Goal: Check status: Check status

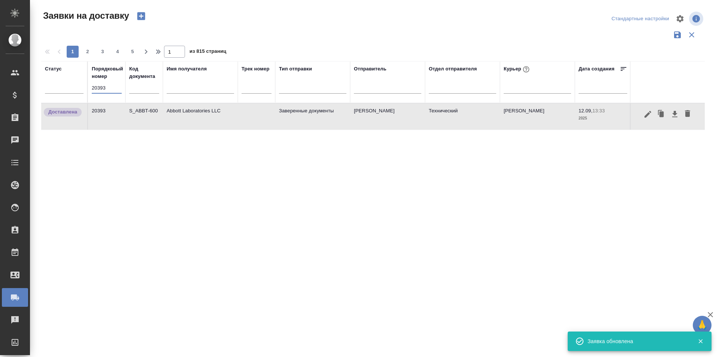
click at [110, 83] on input "20393" at bounding box center [107, 88] width 30 height 10
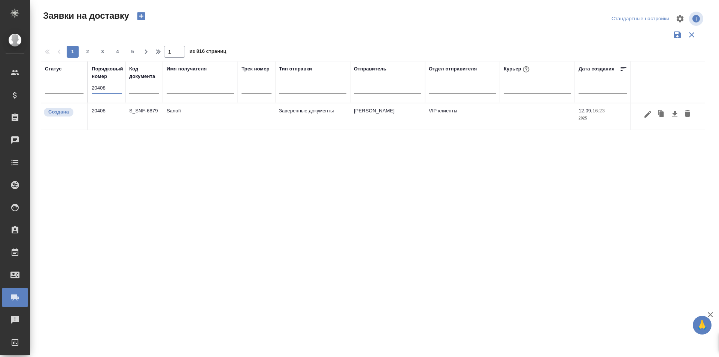
type input "20408"
click at [646, 112] on icon "button" at bounding box center [647, 114] width 9 height 9
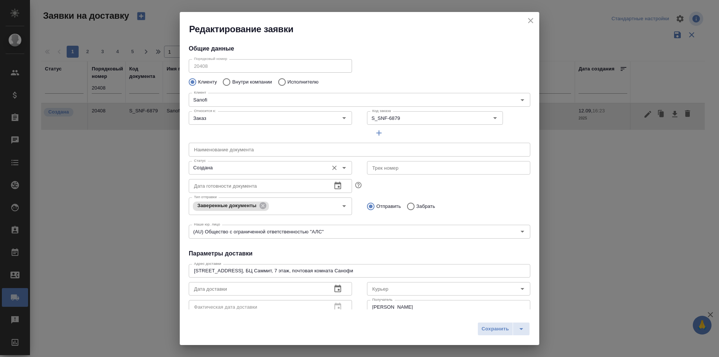
type input "Muravyeva Alena"
type input "[PERSON_NAME]"
click at [272, 167] on input "Создана" at bounding box center [258, 167] width 134 height 9
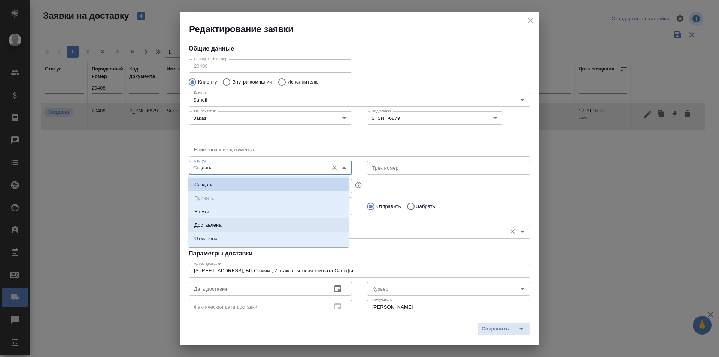
click at [242, 220] on li "Доставлена" at bounding box center [268, 224] width 161 height 13
type input "Доставлена"
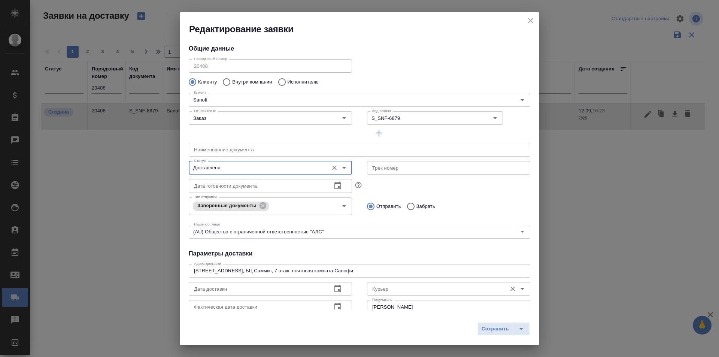
click at [377, 285] on input "Курьер" at bounding box center [436, 288] width 134 height 9
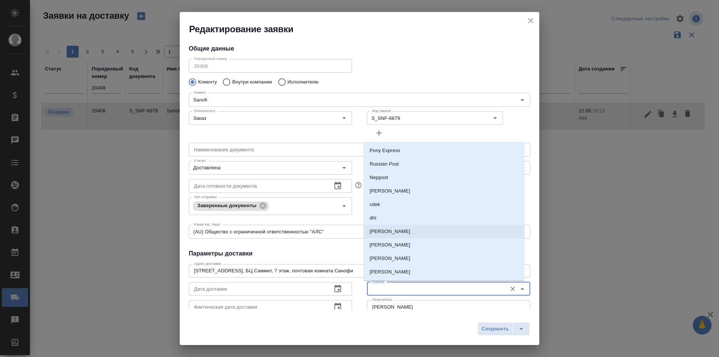
click at [404, 231] on li "[PERSON_NAME]" at bounding box center [444, 231] width 161 height 13
type input "[PERSON_NAME]"
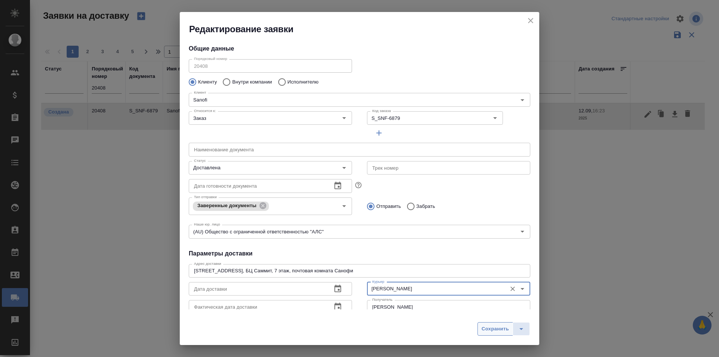
click at [501, 330] on span "Сохранить" at bounding box center [495, 329] width 27 height 9
type input "Создана"
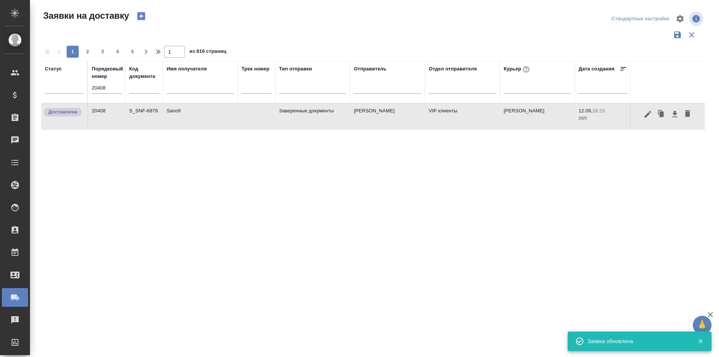
click at [108, 86] on input "20408" at bounding box center [107, 88] width 30 height 10
paste input "0"
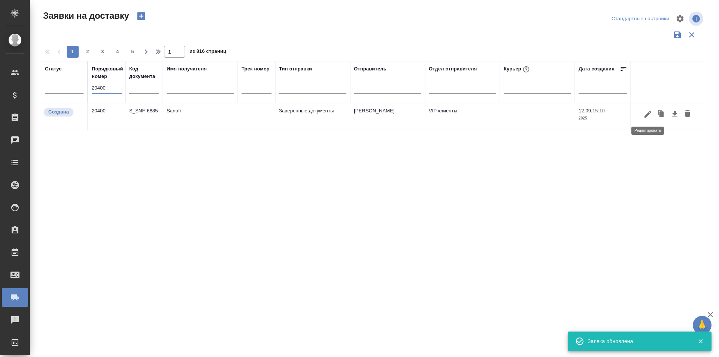
type input "20400"
click at [647, 118] on icon "button" at bounding box center [647, 114] width 9 height 9
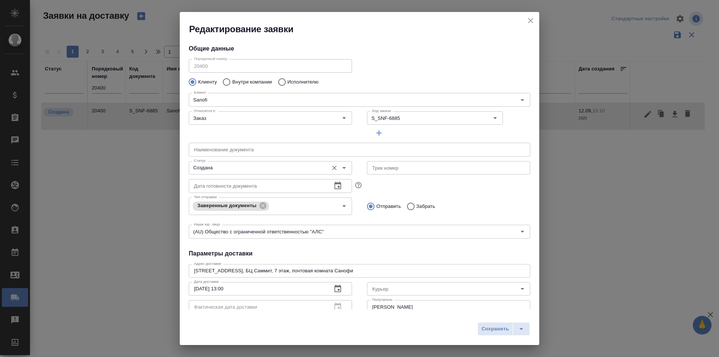
click at [228, 172] on input "Создана" at bounding box center [258, 167] width 134 height 9
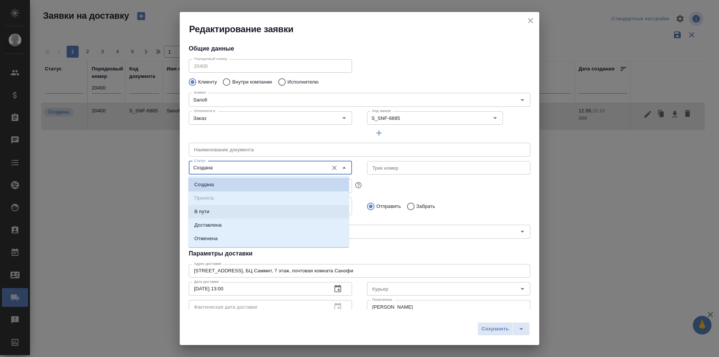
click at [221, 221] on li "Доставлена" at bounding box center [268, 224] width 161 height 13
type input "Доставлена"
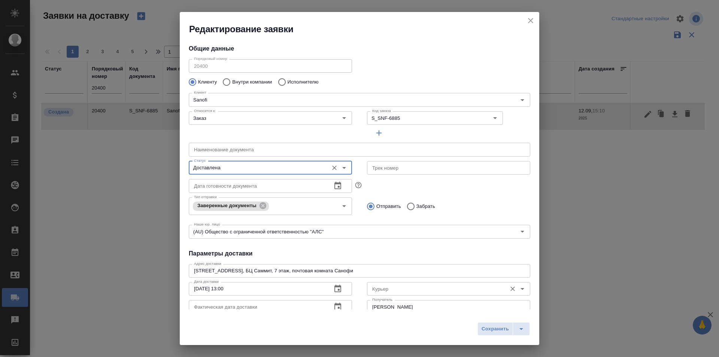
click at [385, 288] on input "Курьер" at bounding box center [436, 288] width 134 height 9
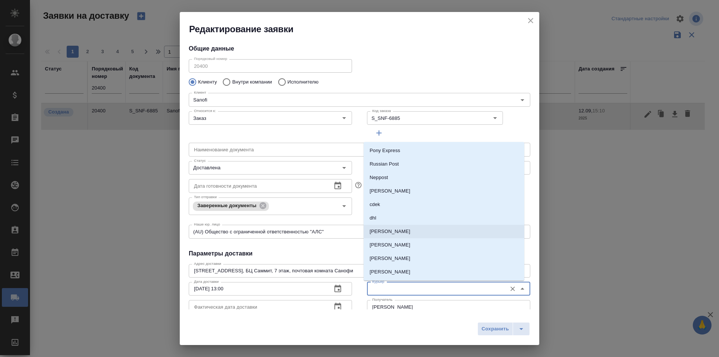
click at [403, 231] on li "[PERSON_NAME]" at bounding box center [444, 231] width 161 height 13
type input "[PERSON_NAME]"
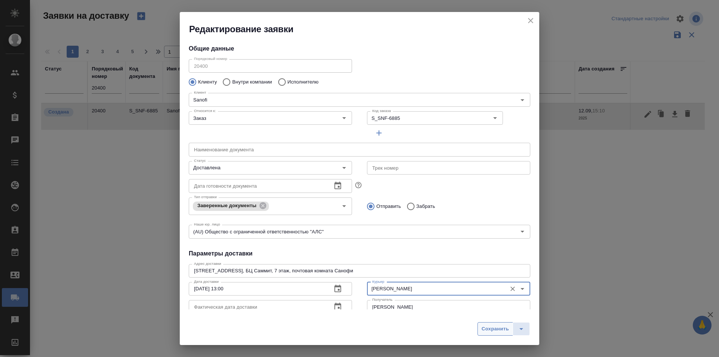
click at [479, 328] on button "Сохранить" at bounding box center [495, 328] width 36 height 13
type input "Создана"
